Goal: Task Accomplishment & Management: Manage account settings

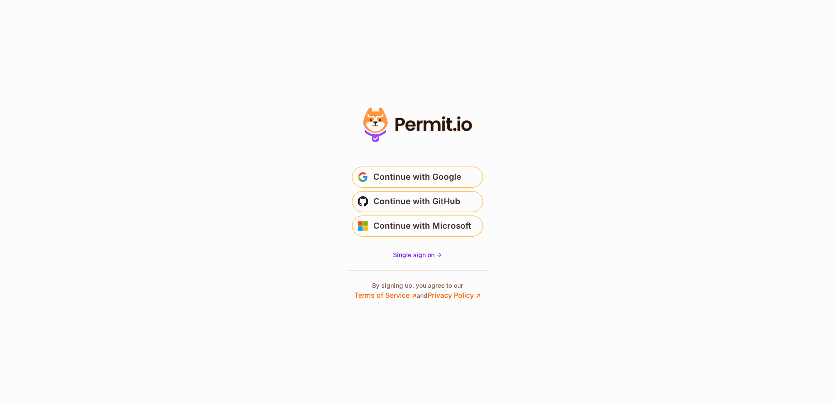
drag, startPoint x: 362, startPoint y: 206, endPoint x: 365, endPoint y: 212, distance: 6.3
click at [422, 183] on span "Continue with Google" at bounding box center [417, 177] width 88 height 14
click at [449, 175] on span "Continue with Google" at bounding box center [417, 177] width 88 height 14
